Goal: Information Seeking & Learning: Learn about a topic

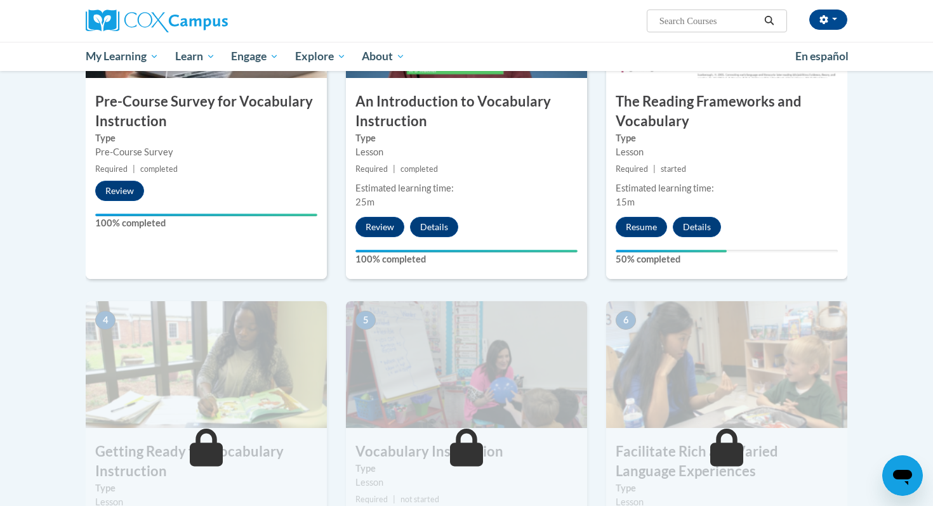
scroll to position [399, 0]
click at [650, 217] on div "3 The Reading Frameworks and Vocabulary Type Lesson Required | started Estimate…" at bounding box center [726, 116] width 241 height 328
click at [650, 222] on button "Resume" at bounding box center [641, 228] width 51 height 20
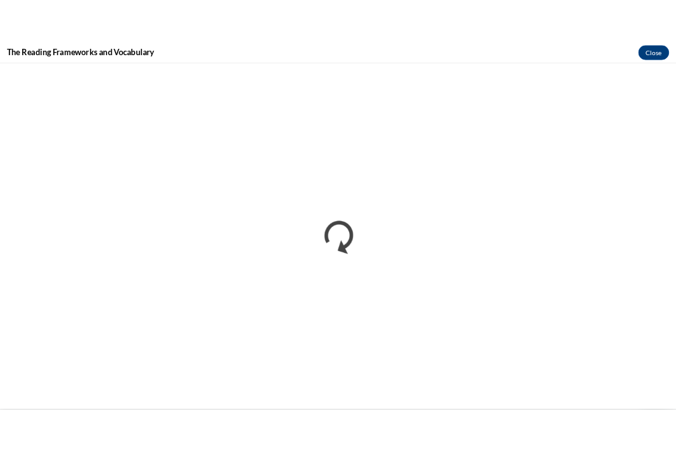
scroll to position [0, 0]
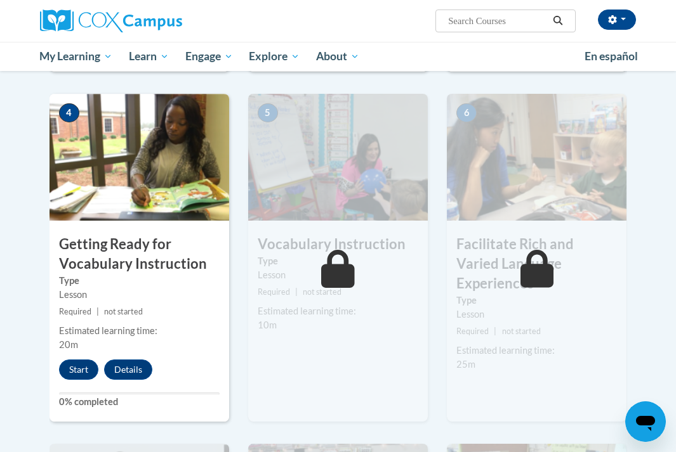
scroll to position [611, 0]
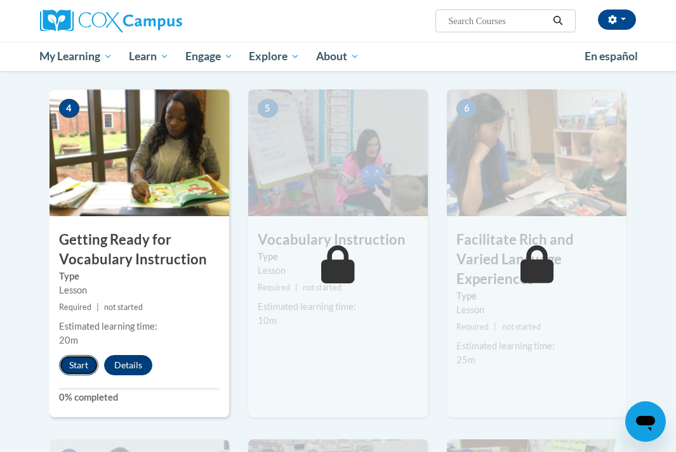
click at [76, 362] on button "Start" at bounding box center [78, 365] width 39 height 20
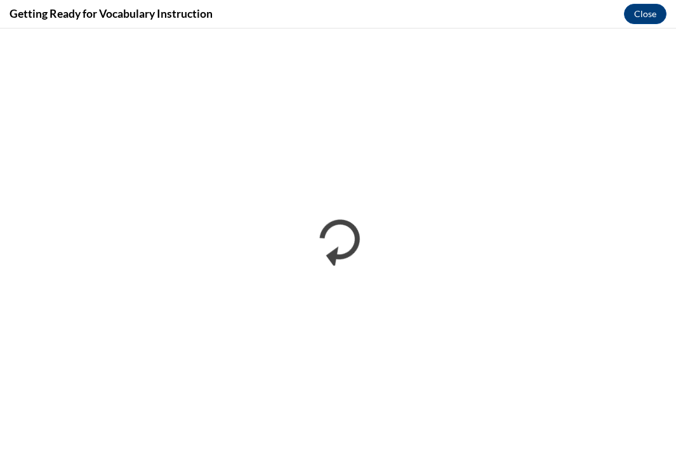
scroll to position [0, 0]
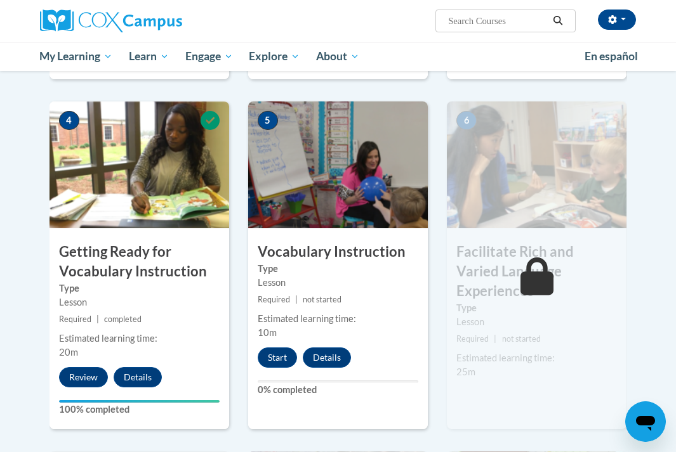
scroll to position [609, 0]
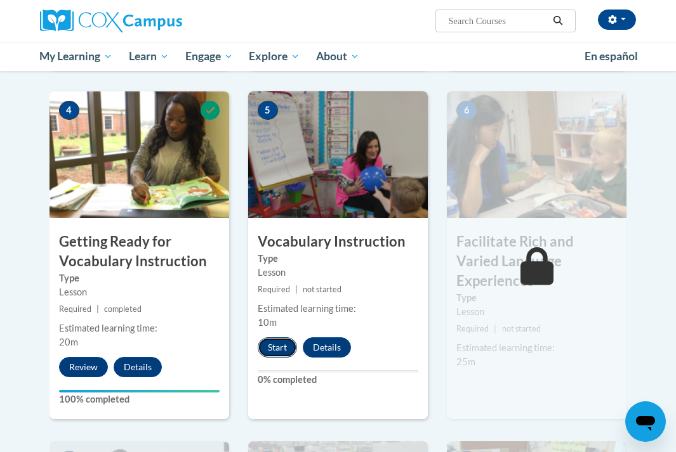
click at [284, 352] on button "Start" at bounding box center [277, 348] width 39 height 20
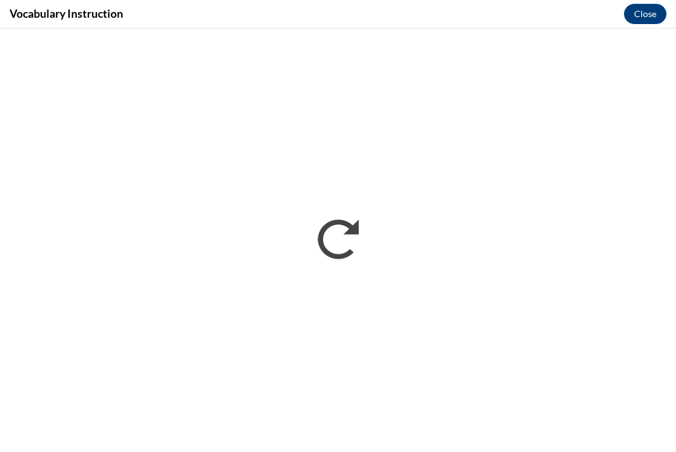
scroll to position [0, 0]
